Goal: Information Seeking & Learning: Find specific fact

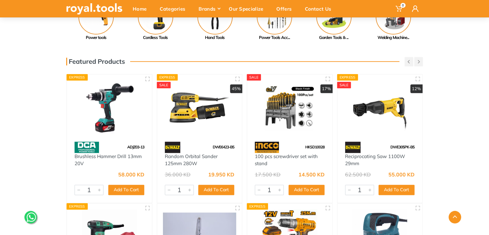
scroll to position [386, 0]
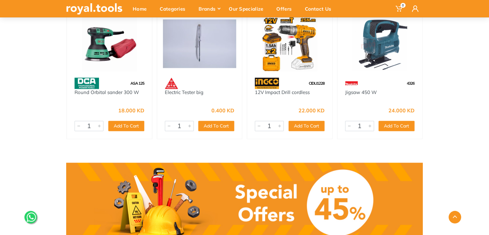
click at [285, 61] on img at bounding box center [290, 43] width 74 height 55
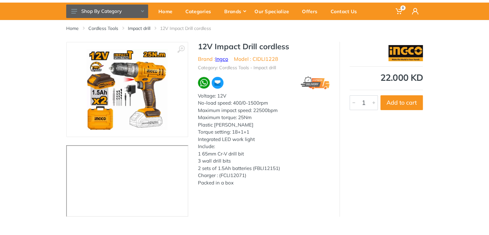
click at [224, 59] on link "Ingco" at bounding box center [221, 59] width 13 height 6
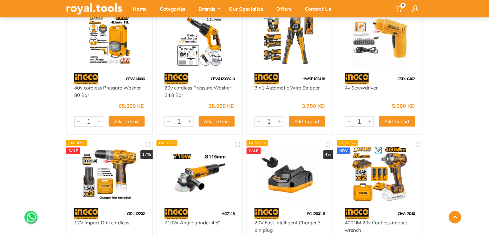
scroll to position [64, 0]
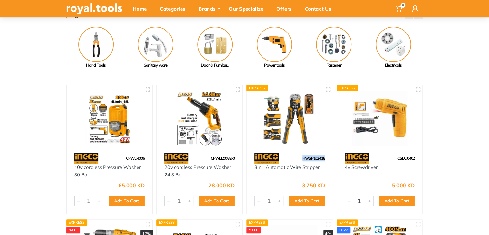
drag, startPoint x: 326, startPoint y: 157, endPoint x: 302, endPoint y: 160, distance: 24.6
click at [302, 160] on div "HWSP102418" at bounding box center [290, 157] width 86 height 11
copy span "HWSP102418"
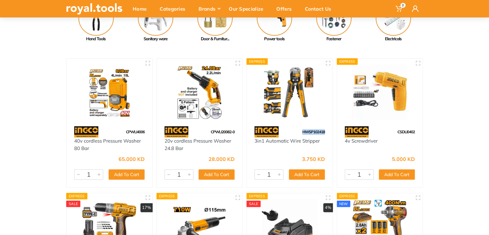
scroll to position [96, 0]
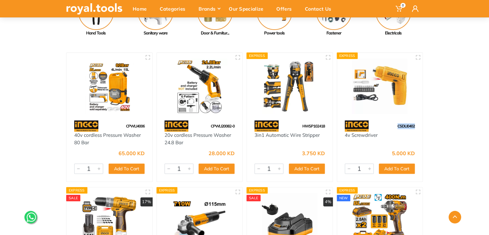
drag, startPoint x: 415, startPoint y: 125, endPoint x: 396, endPoint y: 127, distance: 19.4
click at [396, 127] on div "CSDLI0402" at bounding box center [380, 125] width 86 height 11
copy span "CSDLI0402"
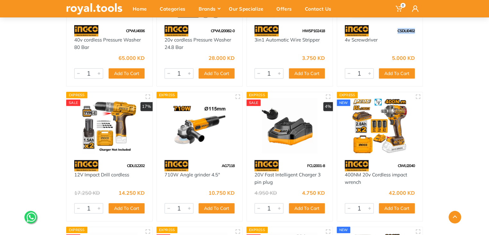
scroll to position [193, 0]
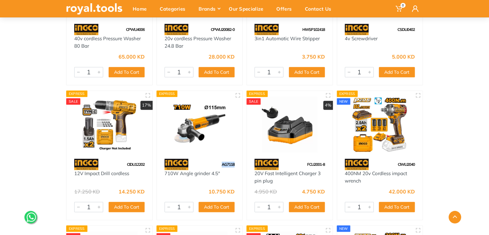
drag, startPoint x: 236, startPoint y: 162, endPoint x: 208, endPoint y: 162, distance: 28.9
click at [208, 162] on div "AG7118" at bounding box center [200, 163] width 86 height 11
copy span "AG7118"
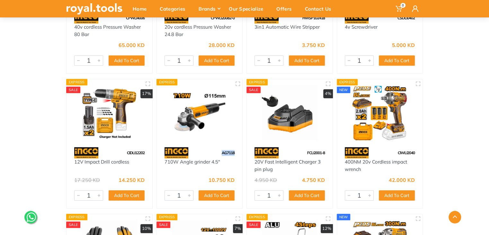
scroll to position [225, 0]
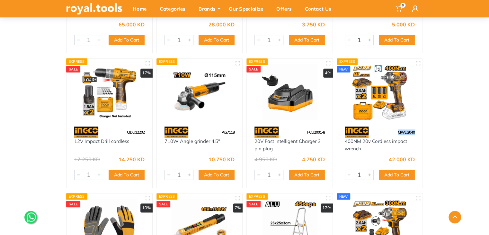
drag, startPoint x: 414, startPoint y: 131, endPoint x: 396, endPoint y: 131, distance: 18.3
click at [396, 131] on div "CIWLI2040" at bounding box center [380, 131] width 86 height 11
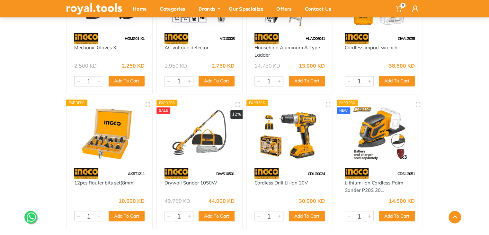
scroll to position [482, 0]
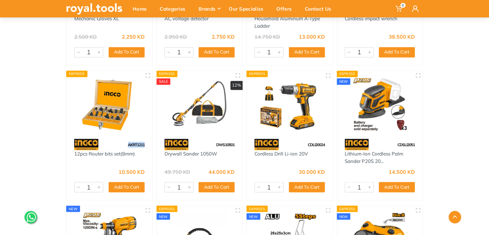
drag, startPoint x: 129, startPoint y: 143, endPoint x: 122, endPoint y: 143, distance: 7.1
click at [122, 143] on div "AKRT1211" at bounding box center [109, 143] width 86 height 11
copy span "AKRT1211"
drag, startPoint x: 418, startPoint y: 143, endPoint x: 396, endPoint y: 143, distance: 21.5
click at [396, 143] on div "CDSLI2051" at bounding box center [380, 143] width 86 height 11
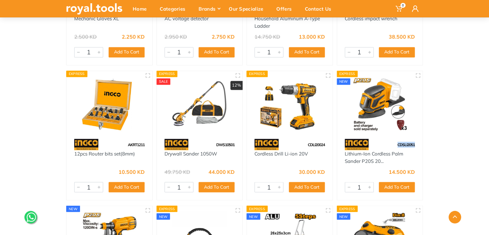
copy span "CDSLI2051"
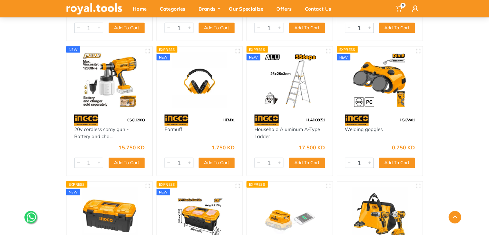
scroll to position [643, 0]
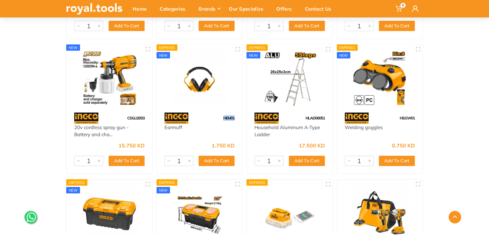
drag, startPoint x: 235, startPoint y: 117, endPoint x: 221, endPoint y: 117, distance: 14.1
click at [221, 117] on div "HEM01" at bounding box center [200, 117] width 86 height 11
copy span "HEM01"
drag, startPoint x: 325, startPoint y: 116, endPoint x: 302, endPoint y: 113, distance: 23.6
click at [302, 113] on div "HLAD06051" at bounding box center [290, 117] width 86 height 11
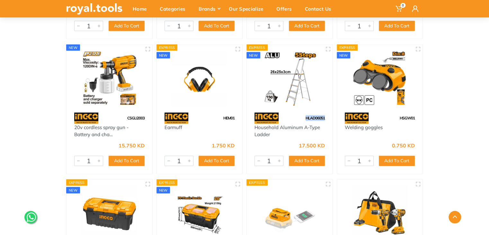
copy span "HLAD06051"
drag, startPoint x: 416, startPoint y: 117, endPoint x: 394, endPoint y: 119, distance: 22.2
click at [394, 119] on div "HSGW01" at bounding box center [380, 117] width 86 height 11
copy span "HSGW01"
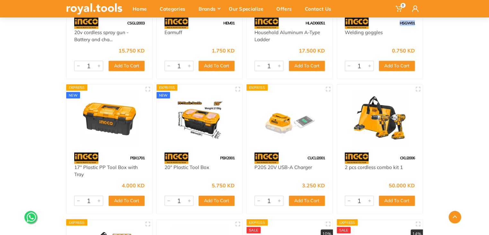
scroll to position [739, 0]
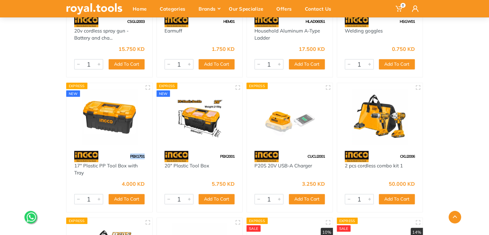
drag, startPoint x: 147, startPoint y: 155, endPoint x: 124, endPoint y: 155, distance: 23.1
click at [124, 155] on div "PBX1701" at bounding box center [109, 156] width 86 height 11
copy span "PBX1701"
drag, startPoint x: 234, startPoint y: 156, endPoint x: 217, endPoint y: 155, distance: 17.1
click at [217, 155] on div "PBX2001" at bounding box center [200, 156] width 86 height 11
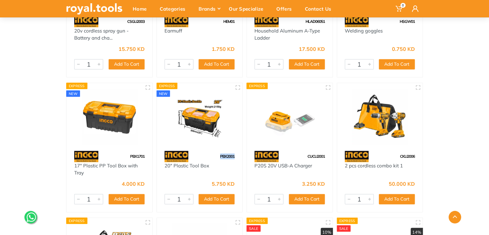
copy span "PBX2001"
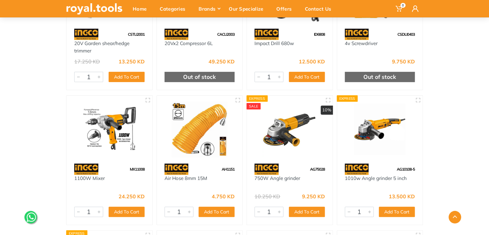
scroll to position [1285, 0]
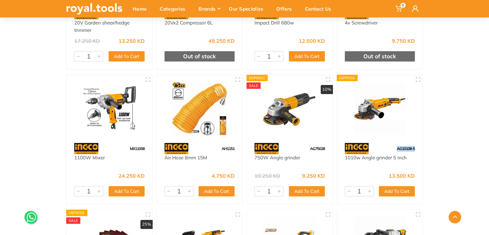
drag, startPoint x: 415, startPoint y: 147, endPoint x: 386, endPoint y: 147, distance: 29.6
click at [386, 147] on div "AG10108-5" at bounding box center [380, 148] width 86 height 11
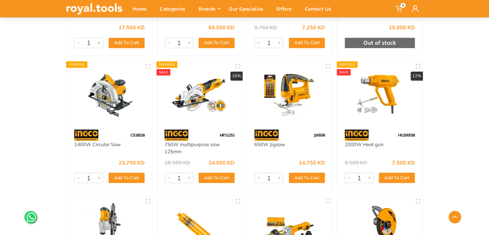
scroll to position [1703, 0]
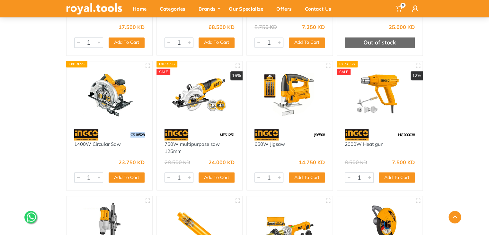
drag, startPoint x: 145, startPoint y: 132, endPoint x: 127, endPoint y: 134, distance: 18.1
click at [127, 134] on div "CS18528" at bounding box center [109, 134] width 86 height 11
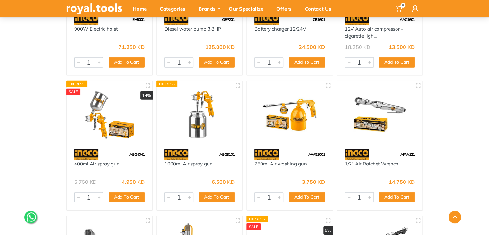
scroll to position [2088, 0]
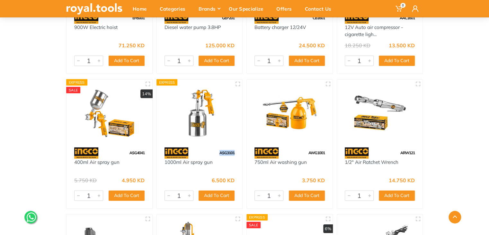
drag, startPoint x: 227, startPoint y: 151, endPoint x: 219, endPoint y: 150, distance: 7.8
click at [219, 150] on span "ASG3101" at bounding box center [226, 152] width 15 height 5
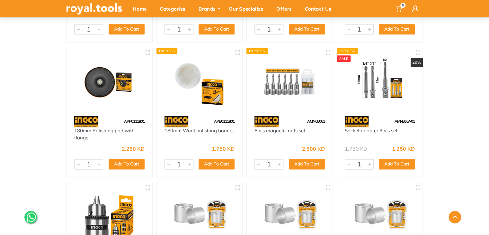
scroll to position [2795, 0]
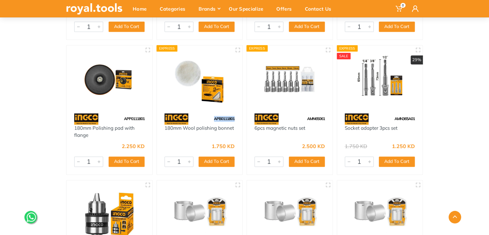
drag, startPoint x: 234, startPoint y: 119, endPoint x: 197, endPoint y: 119, distance: 37.3
click at [197, 119] on div "APB0111801" at bounding box center [200, 118] width 86 height 11
drag, startPoint x: 326, startPoint y: 118, endPoint x: 304, endPoint y: 117, distance: 22.8
click at [304, 117] on div "AMN65061" at bounding box center [290, 118] width 86 height 11
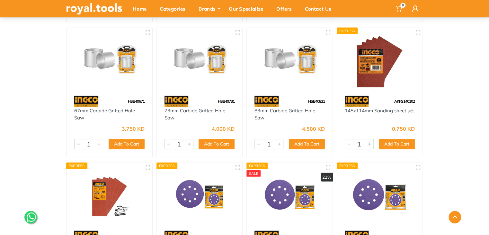
scroll to position [3084, 0]
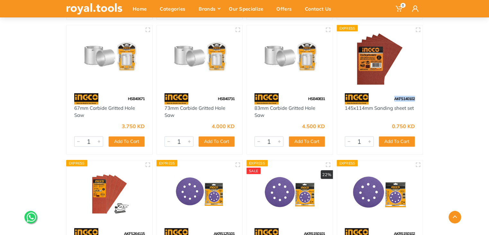
drag, startPoint x: 416, startPoint y: 99, endPoint x: 389, endPoint y: 99, distance: 26.7
click at [389, 99] on div "AKFS140102" at bounding box center [380, 98] width 86 height 11
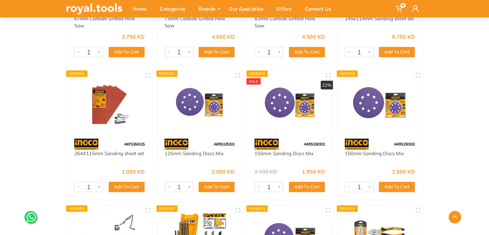
scroll to position [3180, 0]
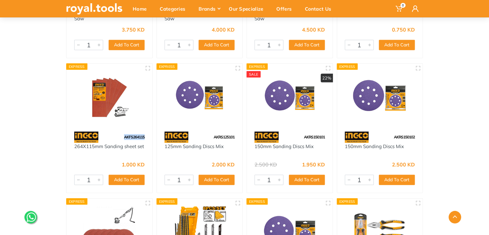
drag, startPoint x: 140, startPoint y: 136, endPoint x: 122, endPoint y: 135, distance: 18.7
click at [122, 135] on div "AKFS264115" at bounding box center [109, 136] width 86 height 11
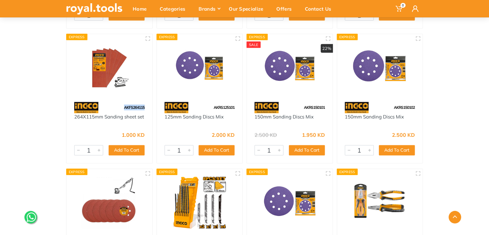
scroll to position [3213, 0]
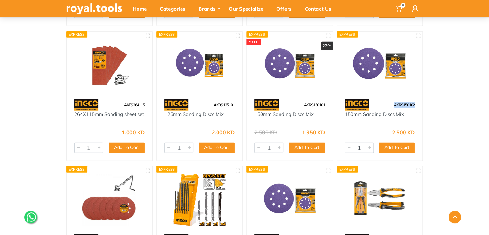
drag, startPoint x: 417, startPoint y: 102, endPoint x: 388, endPoint y: 103, distance: 29.3
click at [388, 103] on div "AKRS150102" at bounding box center [380, 104] width 86 height 11
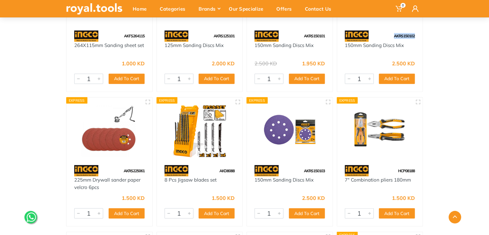
scroll to position [3309, 0]
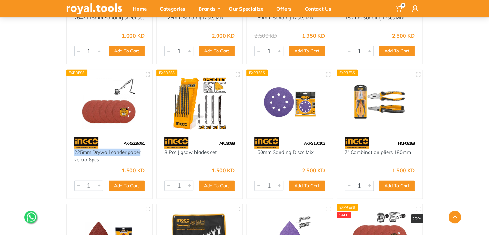
drag, startPoint x: 144, startPoint y: 154, endPoint x: 72, endPoint y: 152, distance: 72.0
click at [72, 152] on div "225mm Drywall sander paper velcro 6pcs" at bounding box center [109, 155] width 86 height 14
drag, startPoint x: 142, startPoint y: 142, endPoint x: 122, endPoint y: 140, distance: 20.0
click at [122, 140] on div "AKRS225061" at bounding box center [109, 142] width 86 height 11
drag, startPoint x: 416, startPoint y: 141, endPoint x: 397, endPoint y: 143, distance: 19.1
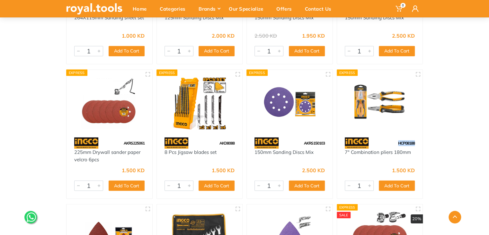
click at [397, 143] on div "HCP08188" at bounding box center [380, 142] width 86 height 11
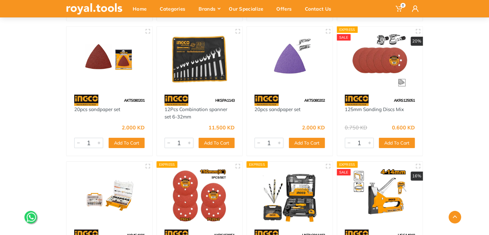
scroll to position [3502, 0]
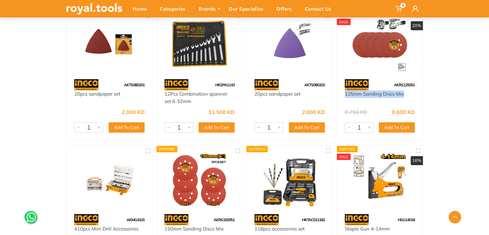
drag, startPoint x: 378, startPoint y: 94, endPoint x: 344, endPoint y: 95, distance: 34.7
click at [344, 95] on div "125mm Sanding Discs Mix" at bounding box center [380, 97] width 86 height 14
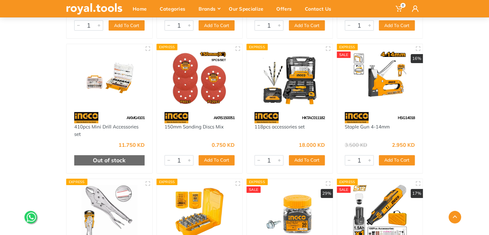
scroll to position [3598, 0]
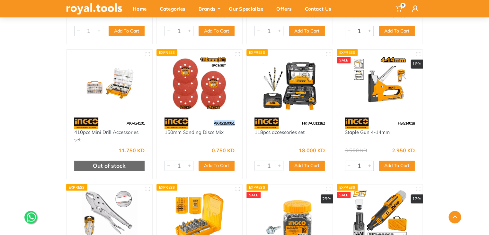
drag, startPoint x: 236, startPoint y: 121, endPoint x: 207, endPoint y: 122, distance: 29.3
click at [207, 122] on div "AKRS150051" at bounding box center [200, 122] width 86 height 11
drag, startPoint x: 326, startPoint y: 123, endPoint x: 298, endPoint y: 123, distance: 27.9
click at [298, 123] on div "HKTAC011182" at bounding box center [290, 122] width 86 height 11
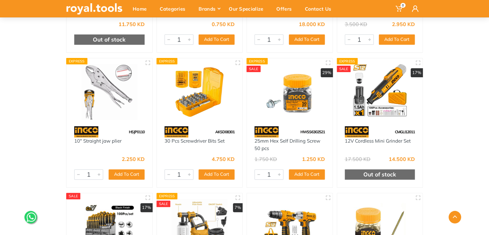
scroll to position [3727, 0]
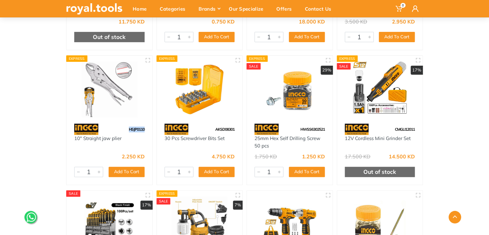
drag, startPoint x: 144, startPoint y: 128, endPoint x: 106, endPoint y: 127, distance: 37.6
click at [106, 127] on div "HSJP0110" at bounding box center [109, 128] width 86 height 11
drag, startPoint x: 235, startPoint y: 127, endPoint x: 212, endPoint y: 126, distance: 23.1
click at [212, 126] on div "AKSD08301" at bounding box center [200, 128] width 86 height 11
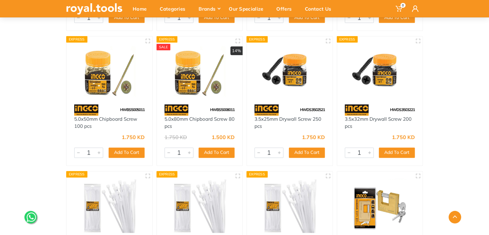
scroll to position [4016, 0]
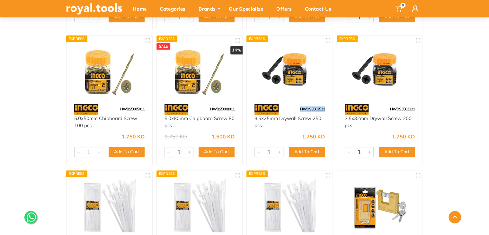
drag, startPoint x: 328, startPoint y: 108, endPoint x: 297, endPoint y: 107, distance: 31.8
click at [297, 107] on div "HWDS3502521" at bounding box center [290, 108] width 86 height 11
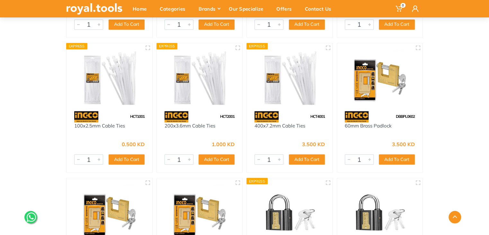
scroll to position [4144, 0]
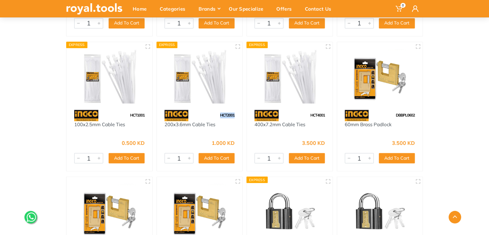
drag, startPoint x: 236, startPoint y: 114, endPoint x: 212, endPoint y: 112, distance: 24.5
click at [212, 112] on div "HCT2001" at bounding box center [200, 115] width 86 height 11
drag, startPoint x: 326, startPoint y: 113, endPoint x: 308, endPoint y: 113, distance: 18.6
click at [308, 113] on div "HCT4001" at bounding box center [290, 115] width 86 height 11
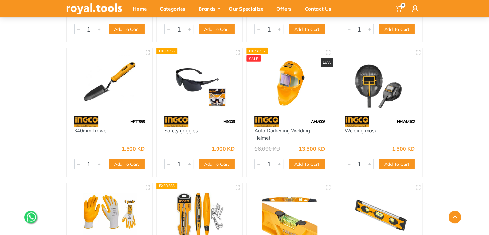
scroll to position [4530, 0]
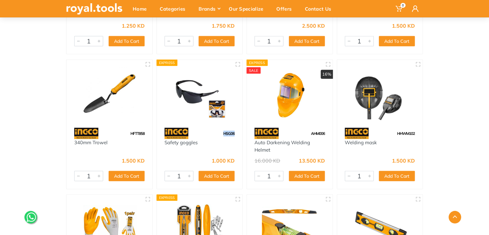
drag, startPoint x: 236, startPoint y: 131, endPoint x: 222, endPoint y: 131, distance: 14.8
click at [222, 131] on div "HSG06" at bounding box center [200, 133] width 86 height 11
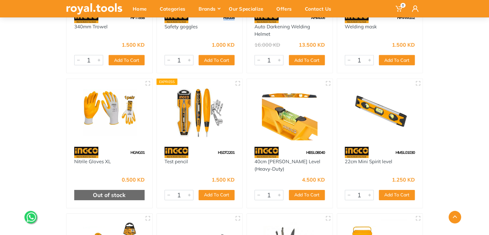
scroll to position [4690, 0]
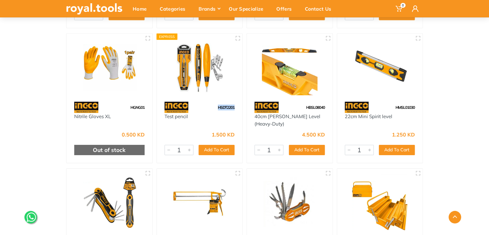
drag, startPoint x: 232, startPoint y: 107, endPoint x: 216, endPoint y: 107, distance: 16.1
click at [216, 107] on div "HSDT2201" at bounding box center [200, 107] width 86 height 11
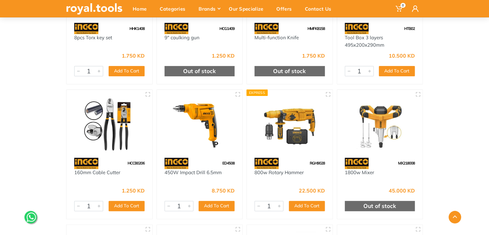
scroll to position [4947, 0]
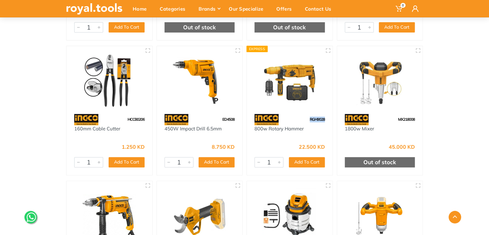
drag, startPoint x: 326, startPoint y: 119, endPoint x: 301, endPoint y: 113, distance: 26.2
click at [301, 114] on div "RGH9028" at bounding box center [290, 119] width 86 height 11
drag, startPoint x: 305, startPoint y: 131, endPoint x: 256, endPoint y: 129, distance: 48.9
click at [254, 129] on div "800w Rotary Hammer" at bounding box center [289, 132] width 70 height 14
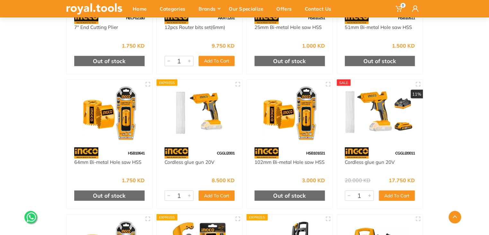
scroll to position [5461, 0]
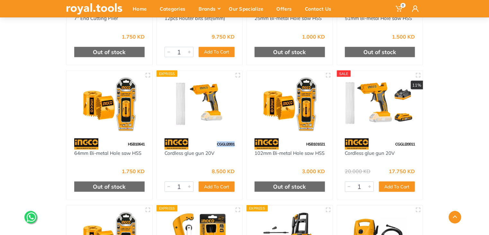
drag, startPoint x: 234, startPoint y: 143, endPoint x: 208, endPoint y: 142, distance: 26.4
click at [208, 142] on div "CGGLI2001" at bounding box center [200, 143] width 86 height 11
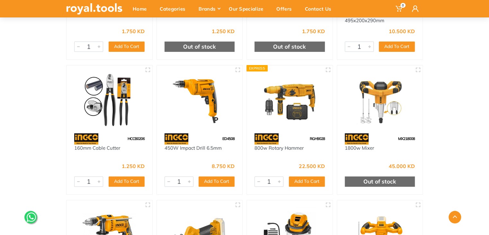
scroll to position [4915, 0]
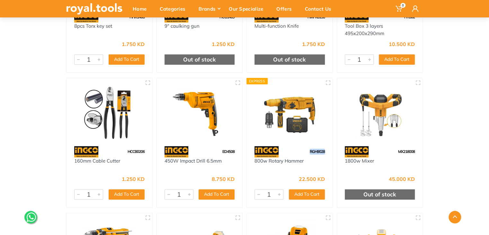
drag, startPoint x: 319, startPoint y: 150, endPoint x: 305, endPoint y: 152, distance: 14.9
click at [305, 152] on div "RGH9028" at bounding box center [290, 151] width 86 height 11
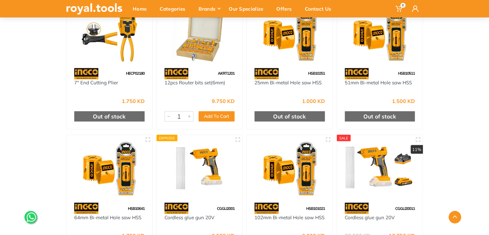
scroll to position [5526, 0]
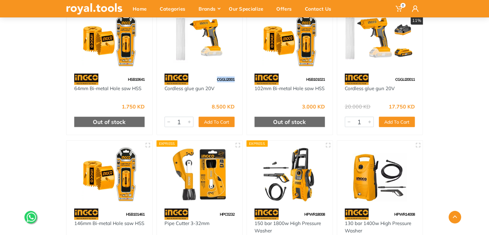
drag, startPoint x: 235, startPoint y: 77, endPoint x: 214, endPoint y: 75, distance: 21.4
click at [214, 75] on div "CGGLI2001" at bounding box center [200, 79] width 86 height 11
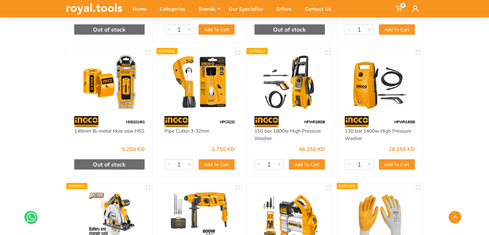
scroll to position [5622, 0]
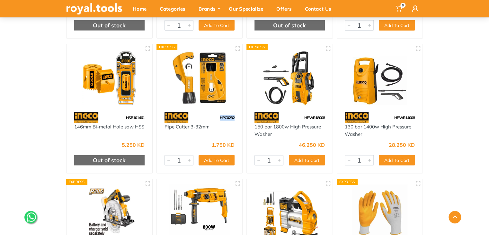
drag, startPoint x: 238, startPoint y: 117, endPoint x: 217, endPoint y: 114, distance: 21.4
click at [217, 114] on div "HPC0232" at bounding box center [200, 117] width 86 height 11
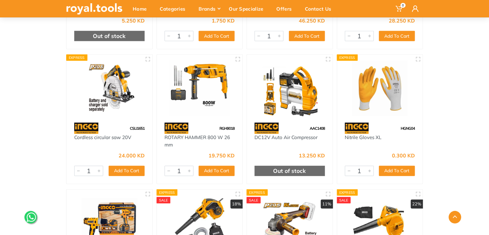
scroll to position [5750, 0]
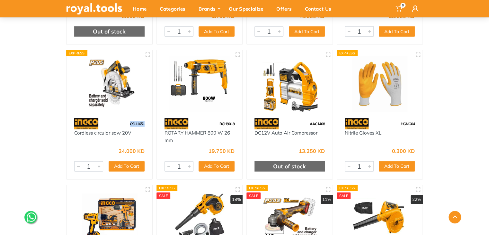
drag, startPoint x: 146, startPoint y: 124, endPoint x: 127, endPoint y: 120, distance: 19.3
click at [127, 120] on div "CSLI1651" at bounding box center [109, 123] width 86 height 11
drag, startPoint x: 400, startPoint y: 125, endPoint x: 391, endPoint y: 125, distance: 9.0
click at [391, 125] on div "HGNG04" at bounding box center [380, 123] width 86 height 11
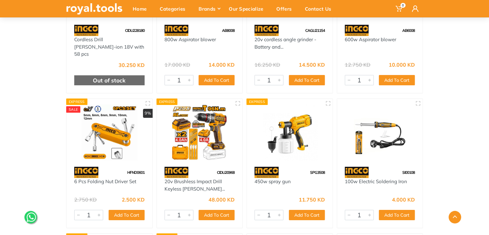
scroll to position [6007, 0]
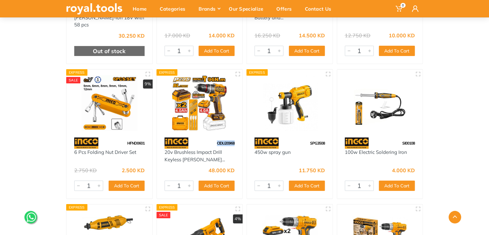
drag, startPoint x: 233, startPoint y: 136, endPoint x: 212, endPoint y: 135, distance: 21.6
click at [212, 137] on div "CIDLI20968" at bounding box center [200, 142] width 86 height 11
drag, startPoint x: 200, startPoint y: 144, endPoint x: 164, endPoint y: 143, distance: 36.0
click at [164, 148] on div "20v Brushless Impact Drill Keyless [PERSON_NAME]..." at bounding box center [199, 155] width 70 height 14
drag, startPoint x: 235, startPoint y: 137, endPoint x: 211, endPoint y: 135, distance: 24.2
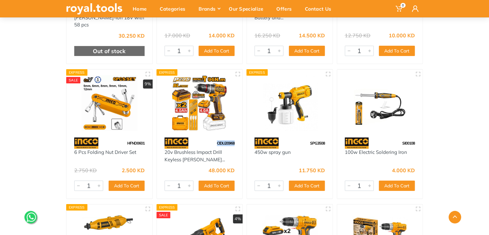
click at [211, 137] on div "CIDLI20968" at bounding box center [200, 142] width 86 height 11
drag, startPoint x: 324, startPoint y: 136, endPoint x: 308, endPoint y: 133, distance: 15.9
click at [308, 137] on div "SPG3508" at bounding box center [290, 142] width 86 height 11
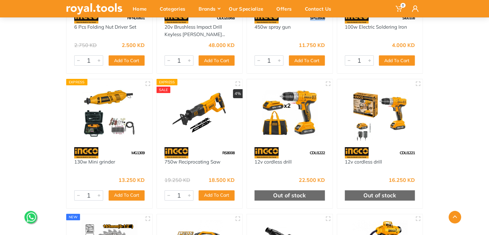
scroll to position [6136, 0]
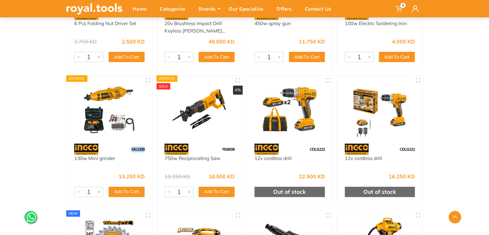
drag, startPoint x: 147, startPoint y: 140, endPoint x: 129, endPoint y: 142, distance: 18.4
click at [129, 143] on div "MG1309" at bounding box center [109, 148] width 86 height 11
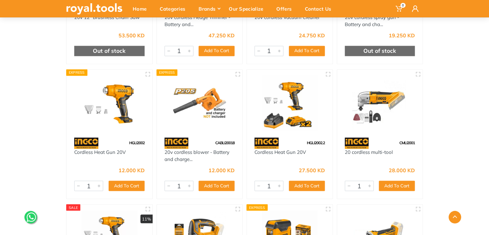
scroll to position [6554, 0]
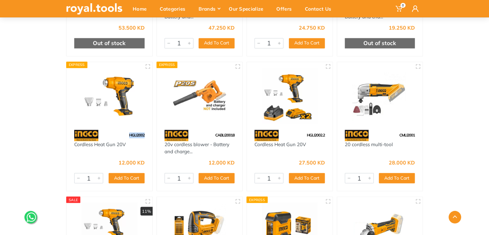
drag, startPoint x: 140, startPoint y: 128, endPoint x: 122, endPoint y: 128, distance: 18.0
click at [122, 129] on div "HGLI2002" at bounding box center [109, 134] width 86 height 11
drag, startPoint x: 235, startPoint y: 128, endPoint x: 214, endPoint y: 127, distance: 20.6
click at [214, 129] on div "CABLI20018" at bounding box center [200, 134] width 86 height 11
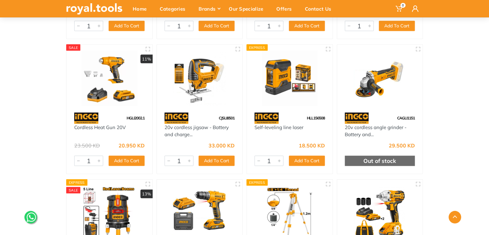
scroll to position [6714, 0]
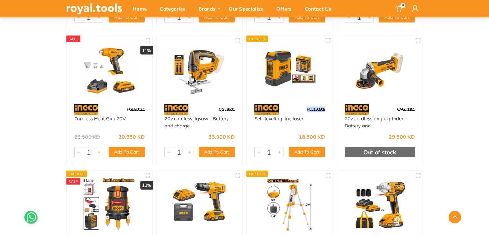
drag, startPoint x: 325, startPoint y: 102, endPoint x: 307, endPoint y: 101, distance: 17.7
click at [307, 103] on div "HLL156508" at bounding box center [290, 108] width 86 height 11
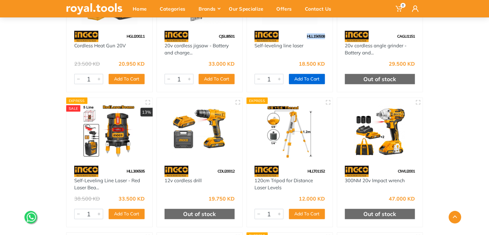
scroll to position [6811, 0]
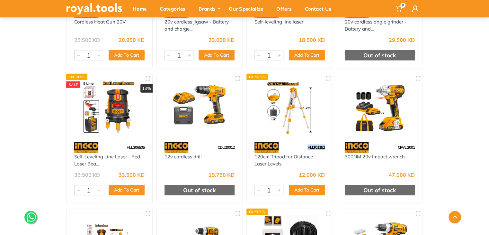
drag, startPoint x: 325, startPoint y: 137, endPoint x: 306, endPoint y: 138, distance: 19.6
click at [306, 142] on div "HLLT01152" at bounding box center [290, 147] width 86 height 11
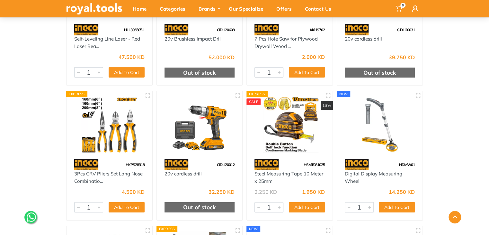
scroll to position [7080, 0]
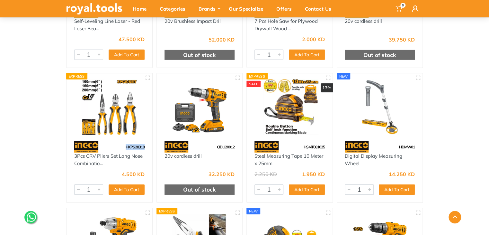
drag, startPoint x: 148, startPoint y: 138, endPoint x: 119, endPoint y: 138, distance: 29.2
click at [119, 141] on div "HKPS28318" at bounding box center [109, 146] width 86 height 11
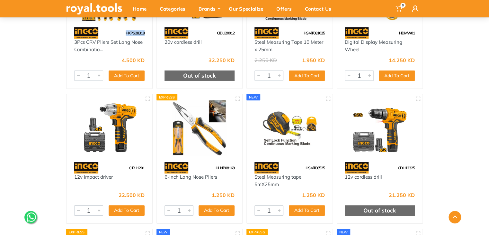
scroll to position [7220, 0]
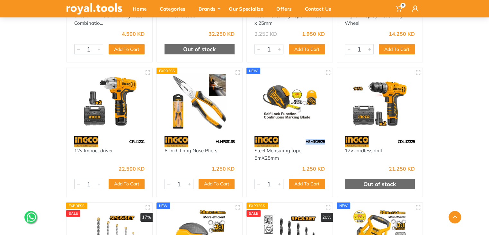
drag, startPoint x: 326, startPoint y: 135, endPoint x: 299, endPoint y: 133, distance: 26.7
click at [299, 136] on div "HSMT08525" at bounding box center [290, 141] width 86 height 11
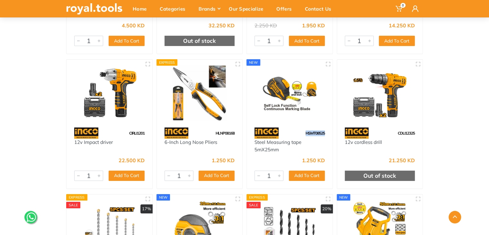
scroll to position [7237, 0]
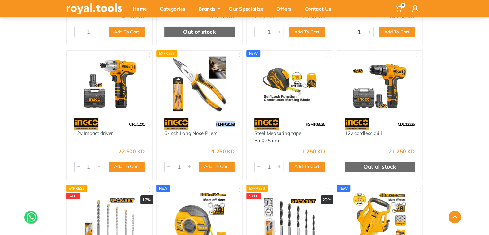
drag, startPoint x: 238, startPoint y: 116, endPoint x: 208, endPoint y: 116, distance: 29.9
click at [208, 118] on div "HLNP08168" at bounding box center [200, 123] width 86 height 11
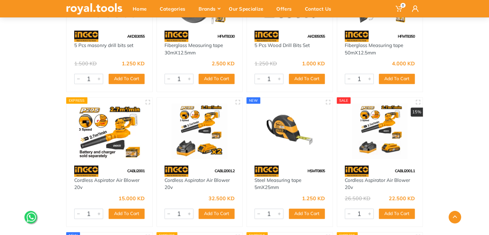
scroll to position [7478, 0]
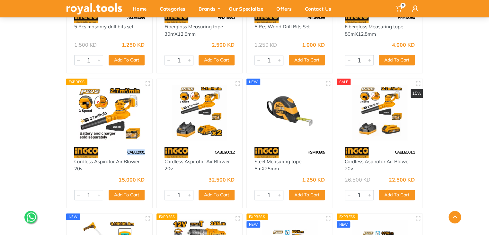
drag, startPoint x: 147, startPoint y: 146, endPoint x: 119, endPoint y: 144, distance: 28.0
click at [119, 146] on div "CABLI2001" at bounding box center [109, 151] width 86 height 11
drag, startPoint x: 328, startPoint y: 144, endPoint x: 301, endPoint y: 144, distance: 26.4
click at [301, 146] on div "HSMT0805" at bounding box center [290, 151] width 86 height 11
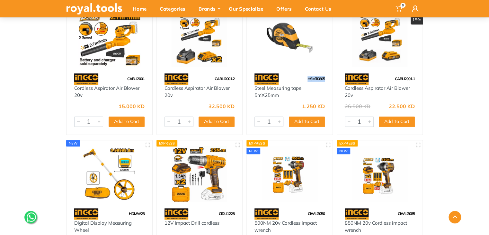
scroll to position [7497, 0]
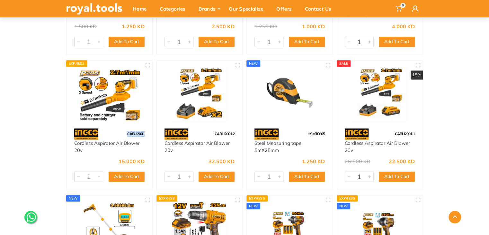
drag, startPoint x: 146, startPoint y: 126, endPoint x: 125, endPoint y: 126, distance: 20.6
click at [125, 128] on div "CABLI2001" at bounding box center [109, 133] width 86 height 11
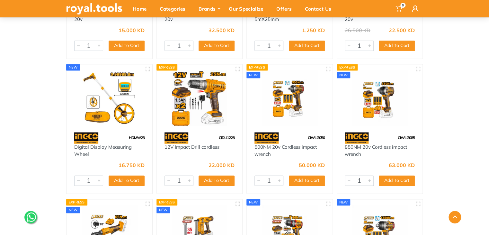
scroll to position [7625, 0]
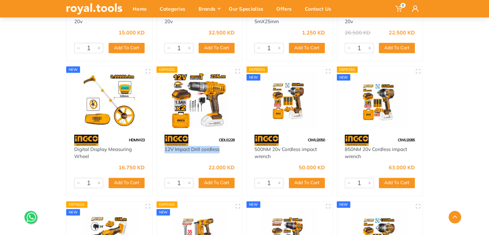
drag, startPoint x: 226, startPoint y: 142, endPoint x: 164, endPoint y: 147, distance: 61.3
click at [164, 147] on div "12V Impact Drill cordless" at bounding box center [199, 153] width 70 height 14
drag, startPoint x: 234, startPoint y: 133, endPoint x: 218, endPoint y: 130, distance: 16.3
click at [218, 134] on div "CIDLI1228" at bounding box center [200, 139] width 86 height 11
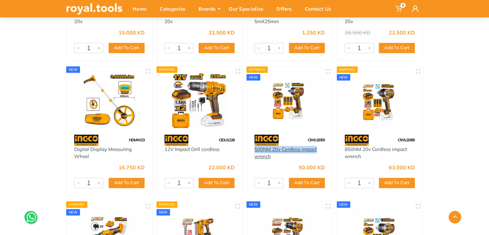
drag, startPoint x: 314, startPoint y: 142, endPoint x: 255, endPoint y: 142, distance: 58.5
click at [255, 146] on div "500NM 20v Cordless impact wrench" at bounding box center [289, 153] width 70 height 14
click at [195, 106] on img at bounding box center [200, 100] width 74 height 56
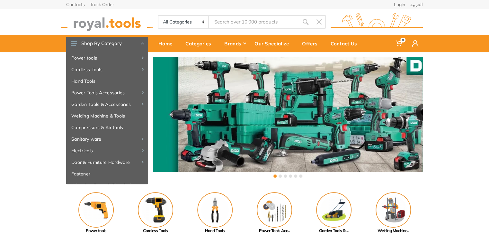
click at [229, 25] on input "Site search" at bounding box center [254, 21] width 90 height 13
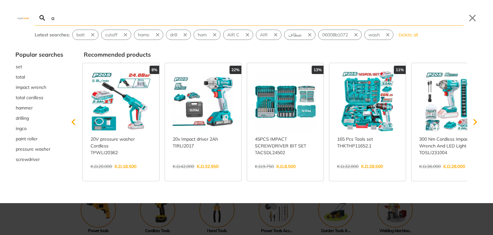
type input "a"
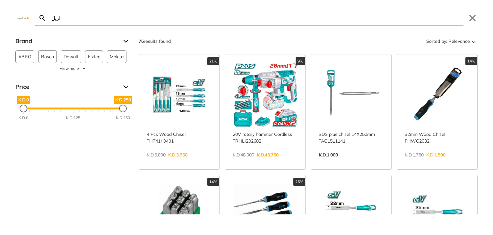
type input "ازيل"
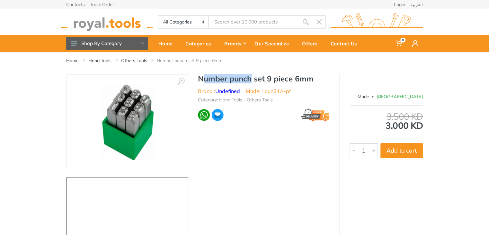
drag, startPoint x: 251, startPoint y: 78, endPoint x: 204, endPoint y: 80, distance: 47.6
click at [203, 80] on h1 "Number punch set 9 piece 6mm" at bounding box center [264, 78] width 132 height 9
click at [238, 84] on div "Number punch set 9 piece 6mm Brand : Undefined Model : pun21A-pt Category: Hand…" at bounding box center [263, 99] width 151 height 51
drag, startPoint x: 252, startPoint y: 80, endPoint x: 230, endPoint y: 80, distance: 21.8
click at [230, 80] on h1 "Number punch set 9 piece 6mm" at bounding box center [264, 78] width 132 height 9
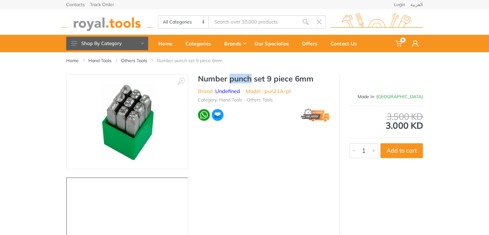
copy h1 "punch"
type input "punch"
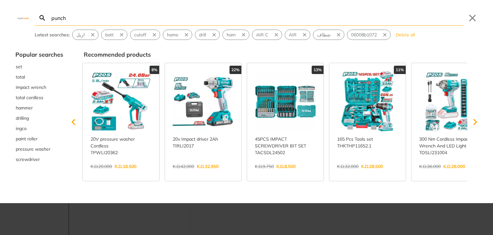
type input "punch"
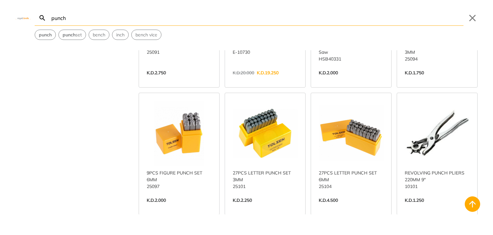
scroll to position [250, 0]
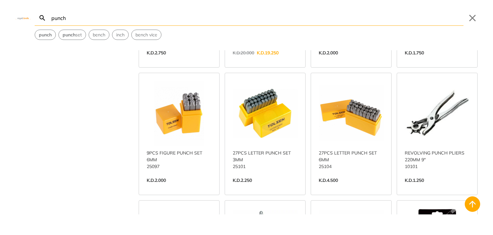
click at [259, 187] on link "View more →" at bounding box center [265, 187] width 65 height 0
click at [335, 187] on link "View more →" at bounding box center [351, 187] width 65 height 0
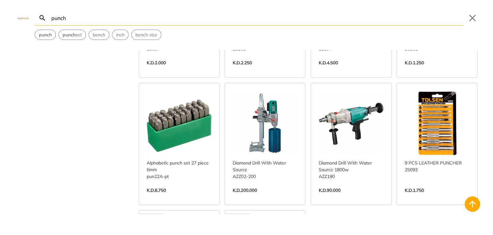
scroll to position [366, 0]
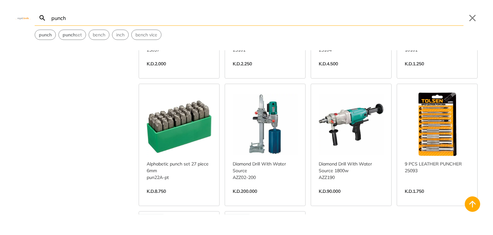
click at [182, 198] on link "View more →" at bounding box center [179, 198] width 65 height 0
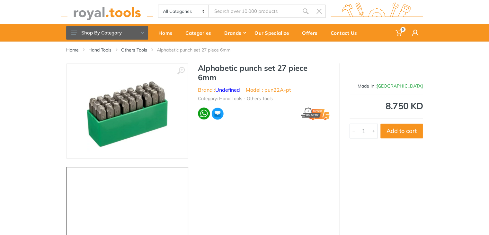
scroll to position [9, 0]
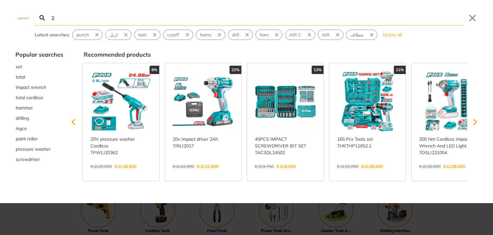
type input "25"
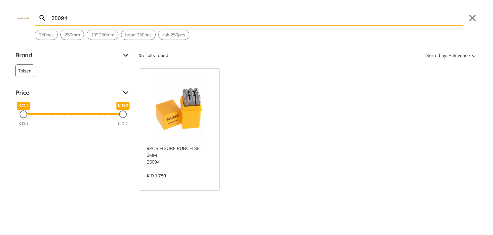
type input "25094"
click at [193, 182] on link "View more →" at bounding box center [179, 182] width 65 height 0
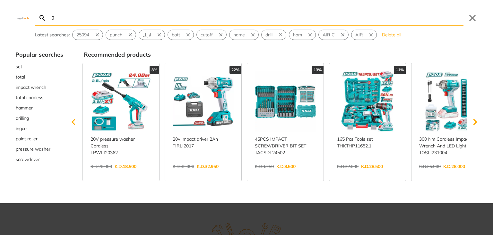
type input "25"
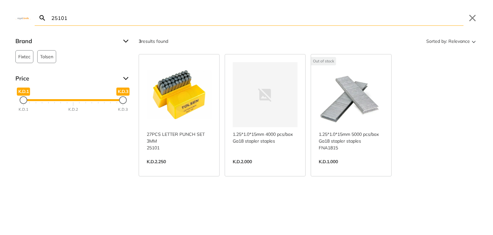
type input "25101"
click at [193, 168] on link "View more →" at bounding box center [179, 168] width 65 height 0
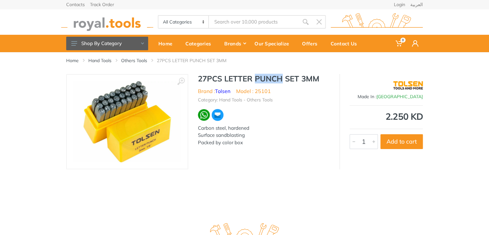
drag, startPoint x: 282, startPoint y: 75, endPoint x: 257, endPoint y: 77, distance: 24.8
click at [257, 77] on h1 "27PCS LETTER PUNCH SET 3MM" at bounding box center [264, 78] width 132 height 9
copy h1 "PUNCH"
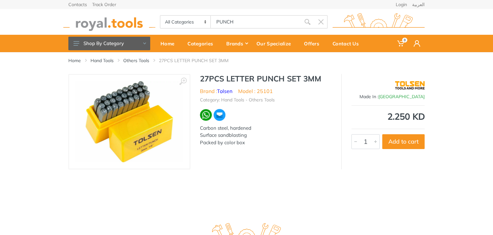
type input "PUNCH"
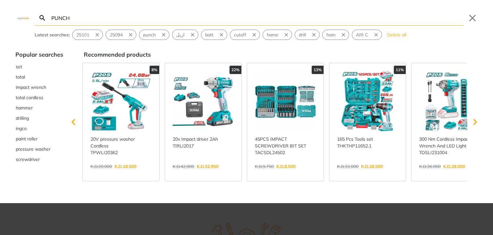
type input "PUNCH"
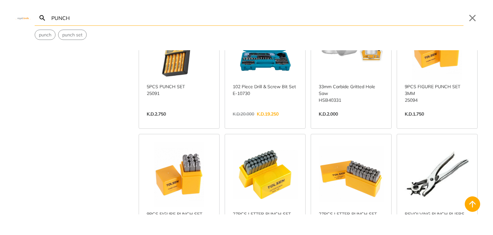
scroll to position [190, 0]
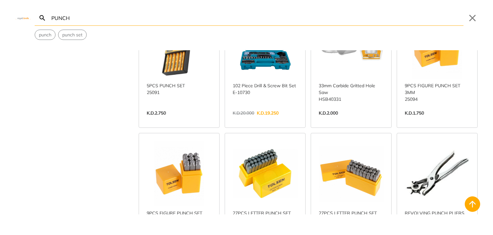
click at [443, 120] on link "View more →" at bounding box center [437, 120] width 65 height 0
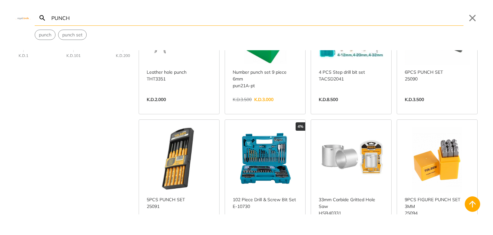
scroll to position [0, 0]
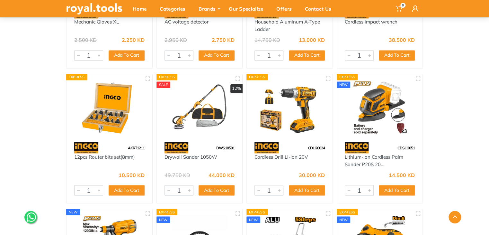
drag, startPoint x: 0, startPoint y: 0, endPoint x: 466, endPoint y: 122, distance: 482.2
click at [466, 122] on div "Home Ingco All Ingco Previous" at bounding box center [244, 30] width 489 height 915
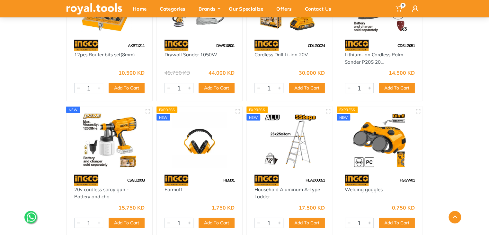
scroll to position [639, 0]
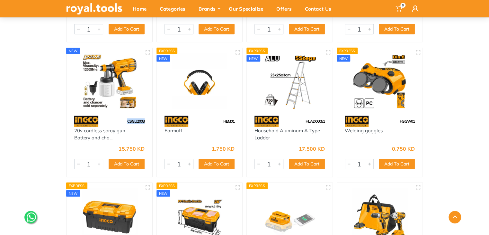
drag, startPoint x: 140, startPoint y: 121, endPoint x: 123, endPoint y: 120, distance: 16.7
click at [123, 120] on div "CSGLI2003" at bounding box center [109, 121] width 86 height 11
copy span "CSGLI2003"
drag, startPoint x: 237, startPoint y: 120, endPoint x: 218, endPoint y: 118, distance: 18.8
click at [218, 118] on div "HEM01" at bounding box center [200, 121] width 86 height 11
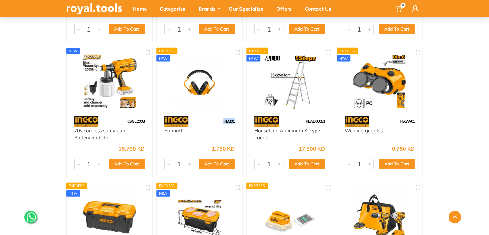
copy span "HEM01"
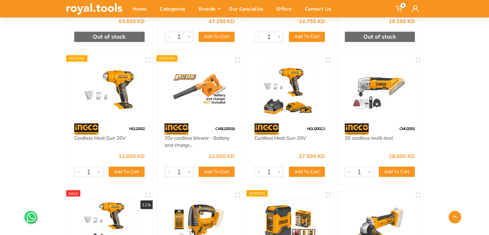
scroll to position [6564, 0]
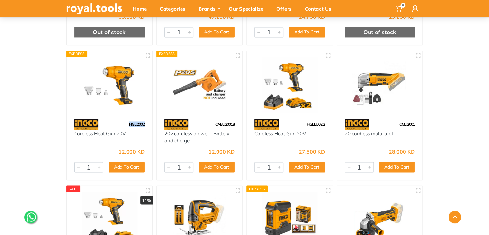
drag, startPoint x: 144, startPoint y: 118, endPoint x: 126, endPoint y: 117, distance: 18.0
click at [126, 119] on div "HGLI2002" at bounding box center [109, 124] width 86 height 11
copy span "HGLI2002"
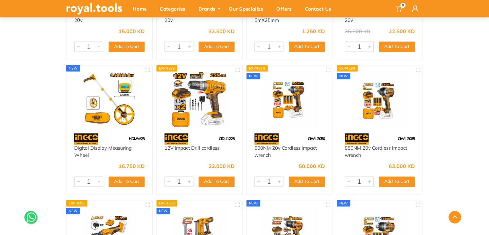
scroll to position [7625, 0]
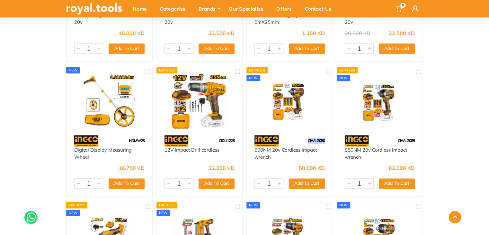
drag, startPoint x: 313, startPoint y: 134, endPoint x: 303, endPoint y: 134, distance: 10.0
click at [303, 135] on div "CIWLI2050" at bounding box center [290, 140] width 86 height 11
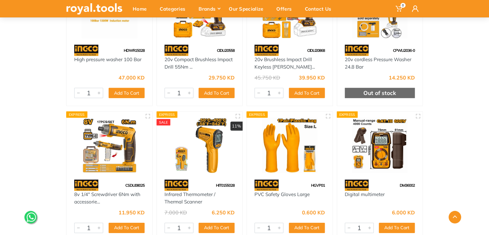
scroll to position [8299, 0]
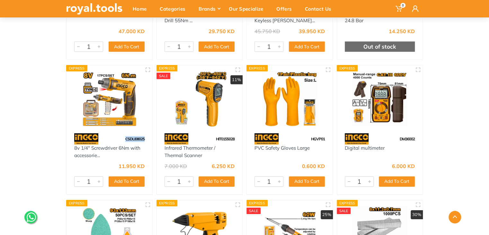
drag, startPoint x: 145, startPoint y: 131, endPoint x: 125, endPoint y: 130, distance: 20.0
click at [125, 133] on div "CSDLI08025" at bounding box center [109, 138] width 86 height 11
copy span "CSDLI08025"
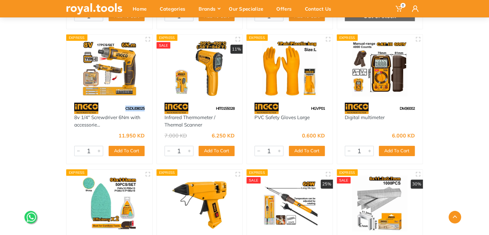
scroll to position [8331, 0]
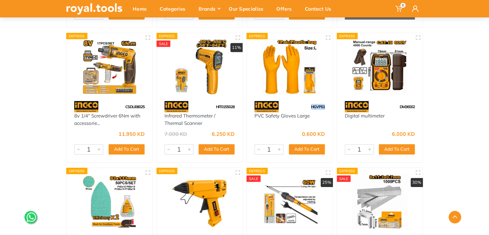
drag, startPoint x: 320, startPoint y: 101, endPoint x: 308, endPoint y: 101, distance: 12.2
click at [308, 101] on div "HGVP01" at bounding box center [290, 106] width 86 height 11
copy span "HGVP01"
drag, startPoint x: 415, startPoint y: 99, endPoint x: 398, endPoint y: 99, distance: 16.7
click at [398, 101] on div "DM36002" at bounding box center [380, 106] width 86 height 11
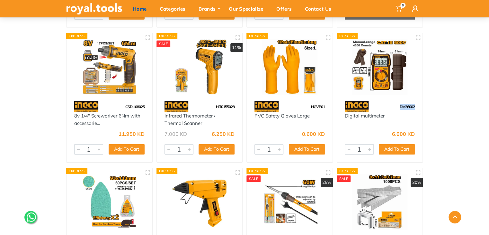
copy span "DM36002"
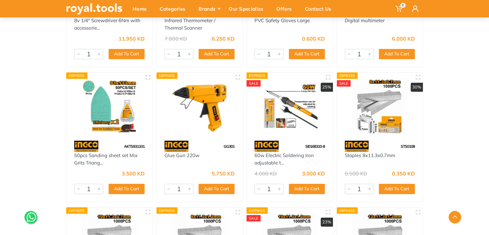
scroll to position [8428, 0]
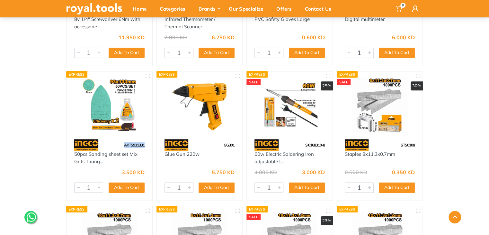
drag, startPoint x: 148, startPoint y: 138, endPoint x: 122, endPoint y: 134, distance: 25.9
click at [122, 139] on div "AKTS931331" at bounding box center [109, 144] width 86 height 11
copy span "AKTS931331"
drag, startPoint x: 238, startPoint y: 139, endPoint x: 220, endPoint y: 137, distance: 18.2
click at [220, 139] on div "GG301" at bounding box center [200, 144] width 86 height 11
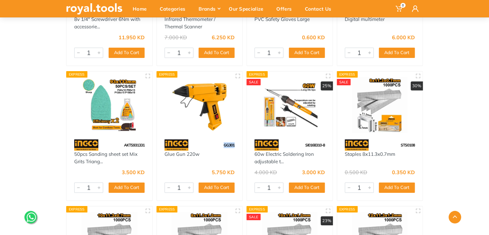
copy span "GG301"
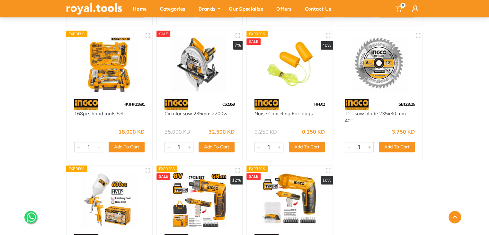
scroll to position [8685, 0]
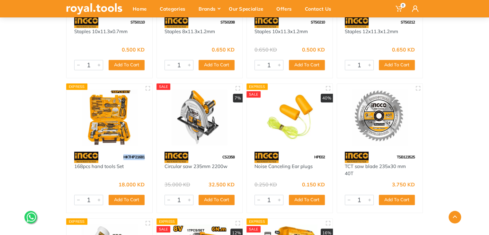
drag, startPoint x: 146, startPoint y: 147, endPoint x: 122, endPoint y: 148, distance: 23.8
click at [122, 151] on div "HKTHP21681" at bounding box center [109, 156] width 86 height 11
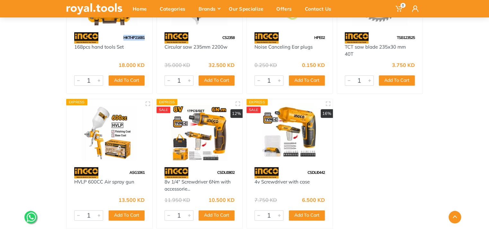
scroll to position [8813, 0]
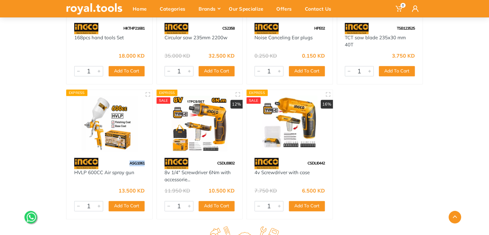
drag, startPoint x: 146, startPoint y: 155, endPoint x: 127, endPoint y: 153, distance: 19.0
click at [127, 157] on div "ASG1061" at bounding box center [109, 162] width 86 height 11
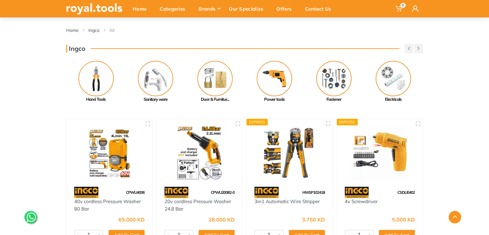
scroll to position [0, 0]
